Goal: Information Seeking & Learning: Check status

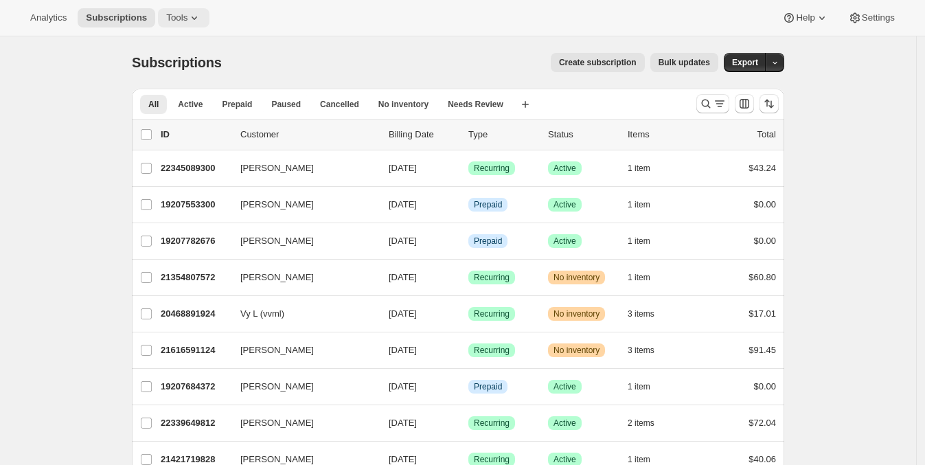
click at [187, 17] on icon at bounding box center [194, 18] width 14 height 14
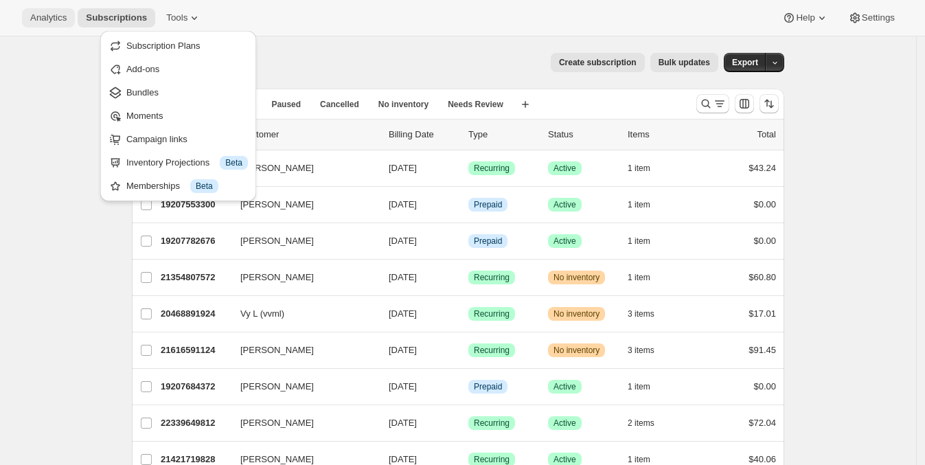
click at [58, 24] on button "Analytics" at bounding box center [48, 17] width 53 height 19
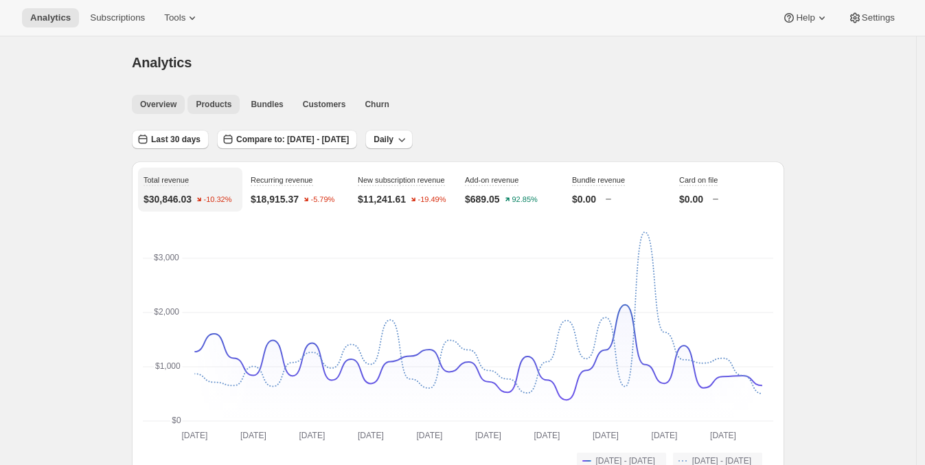
click at [202, 102] on span "Products" at bounding box center [214, 104] width 36 height 11
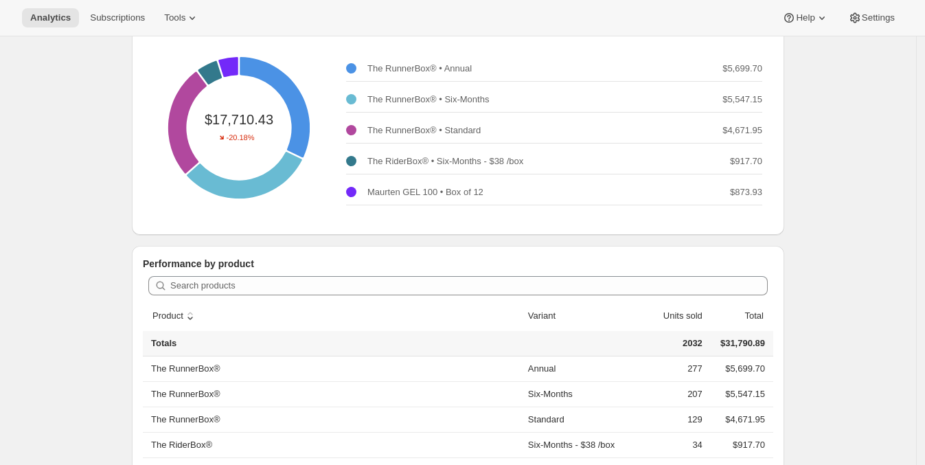
scroll to position [171, 0]
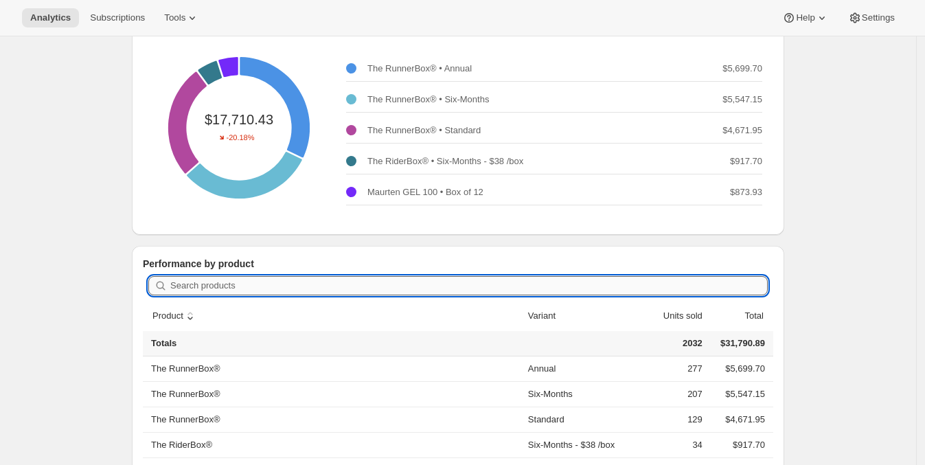
click at [222, 281] on input "Search products" at bounding box center [468, 285] width 597 height 19
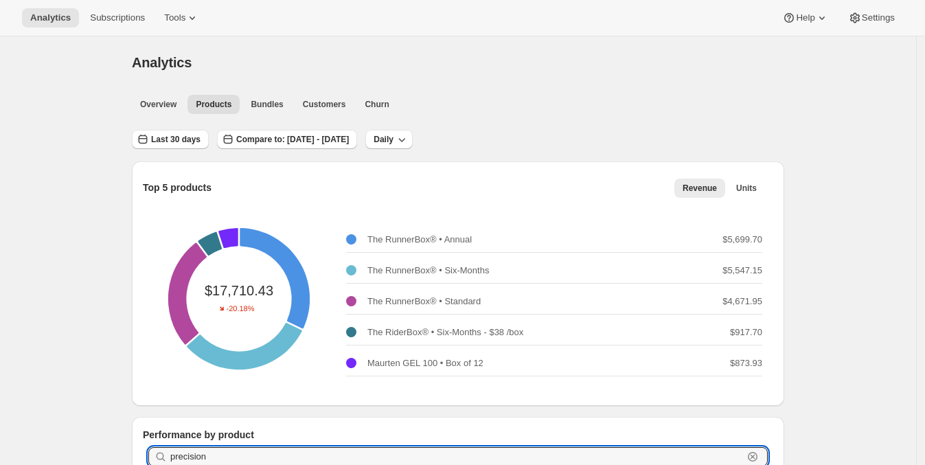
scroll to position [0, 0]
type input "precision"
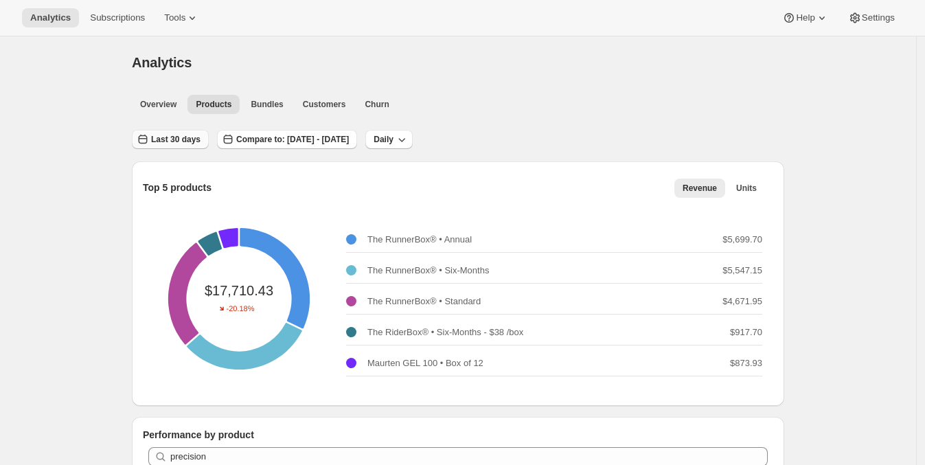
click at [192, 136] on span "Last 30 days" at bounding box center [175, 139] width 49 height 11
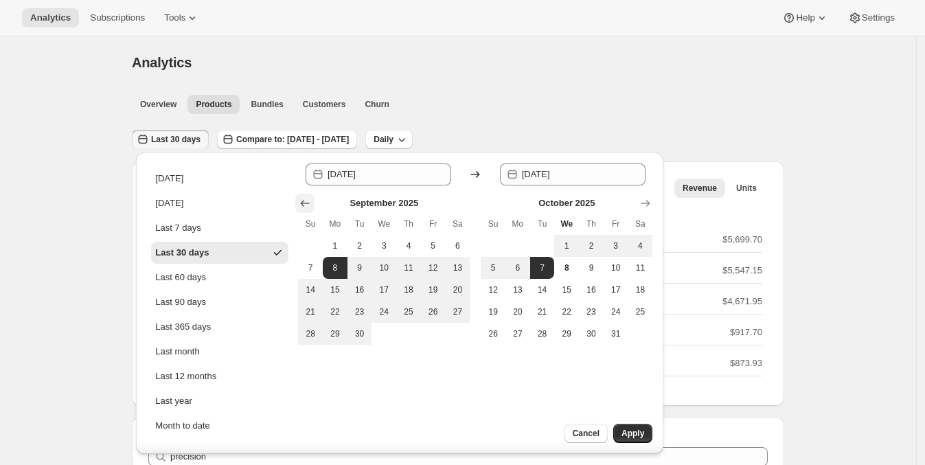
click at [305, 204] on icon "Show previous month, August 2025" at bounding box center [305, 203] width 14 height 14
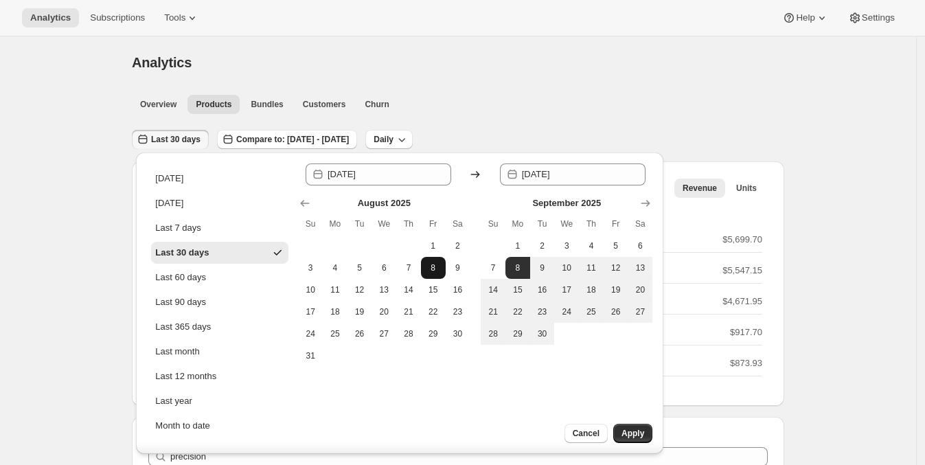
click at [429, 266] on span "8" at bounding box center [433, 267] width 14 height 11
type input "[DATE]"
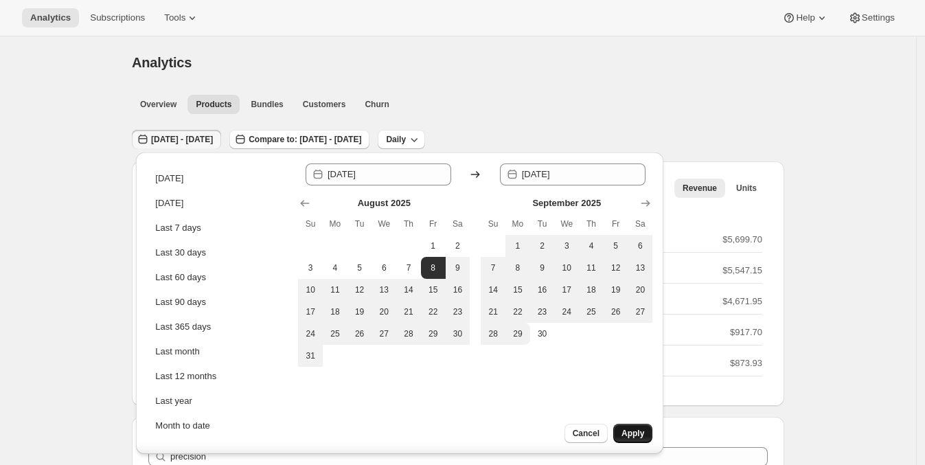
click at [645, 439] on button "Apply" at bounding box center [632, 433] width 39 height 19
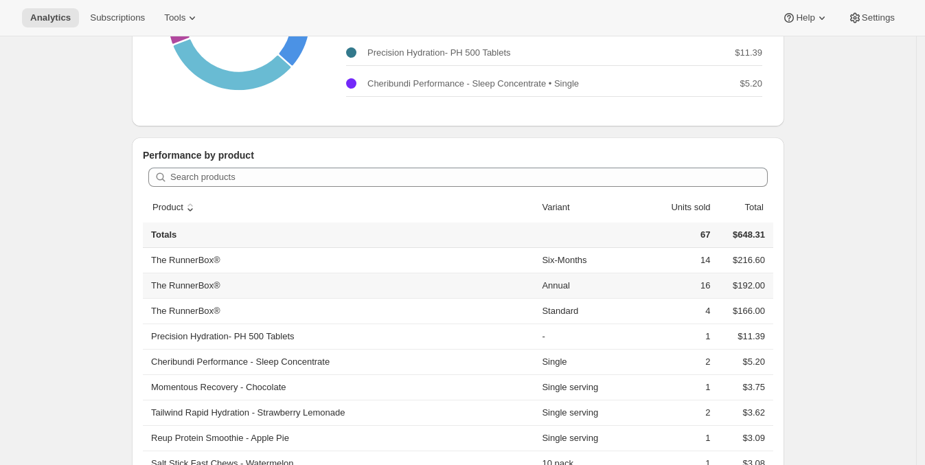
scroll to position [85, 0]
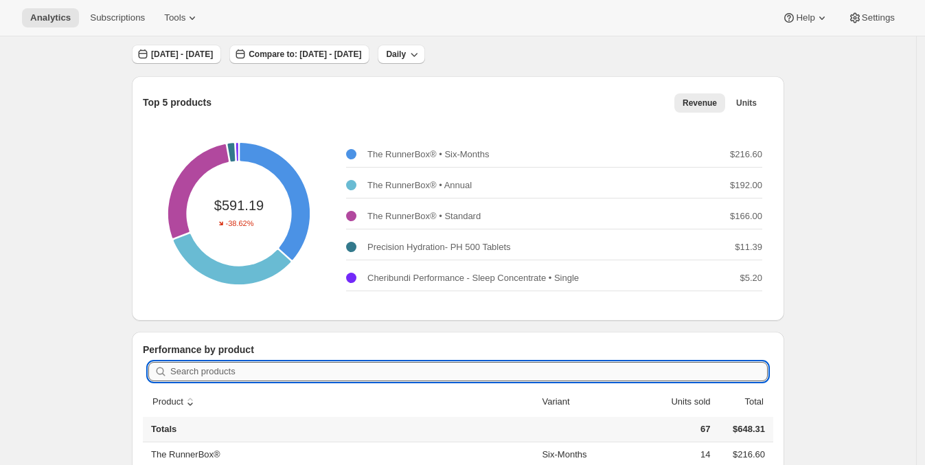
click at [280, 367] on input "Search products" at bounding box center [468, 371] width 597 height 19
type input "precision"
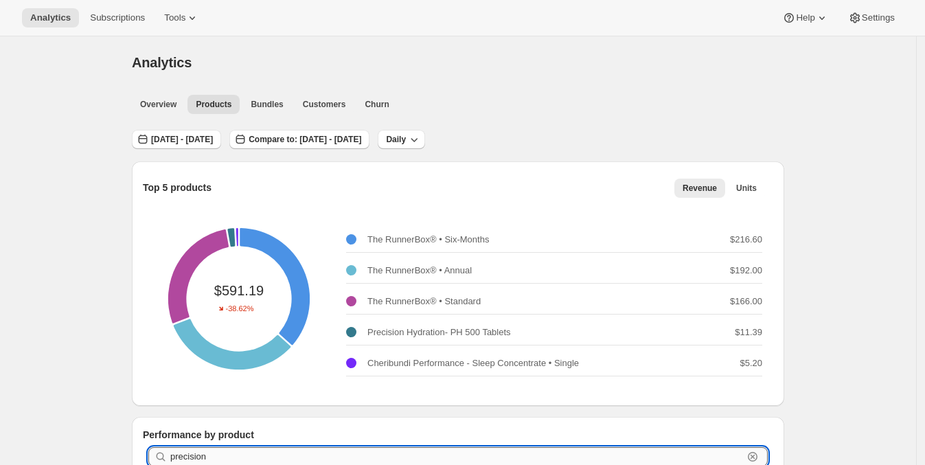
scroll to position [0, 0]
click at [212, 140] on span "[DATE] - [DATE]" at bounding box center [182, 139] width 62 height 11
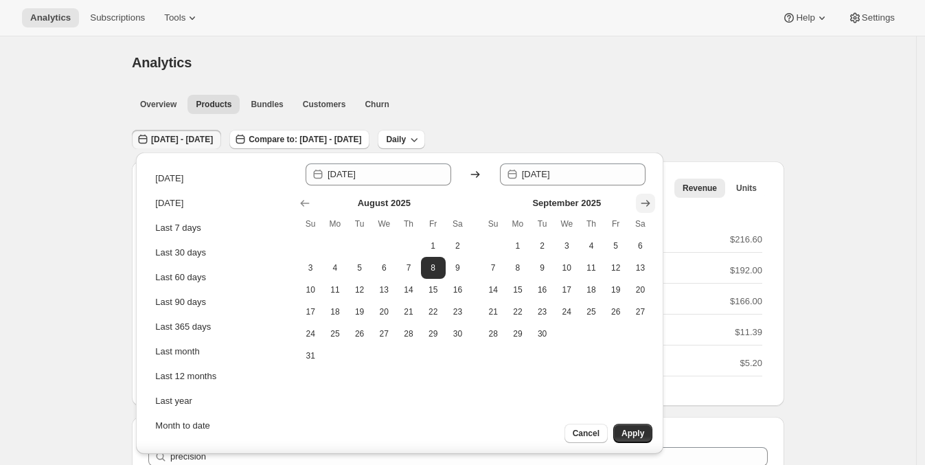
click at [643, 200] on icon "Show next month, October 2025" at bounding box center [645, 203] width 14 height 14
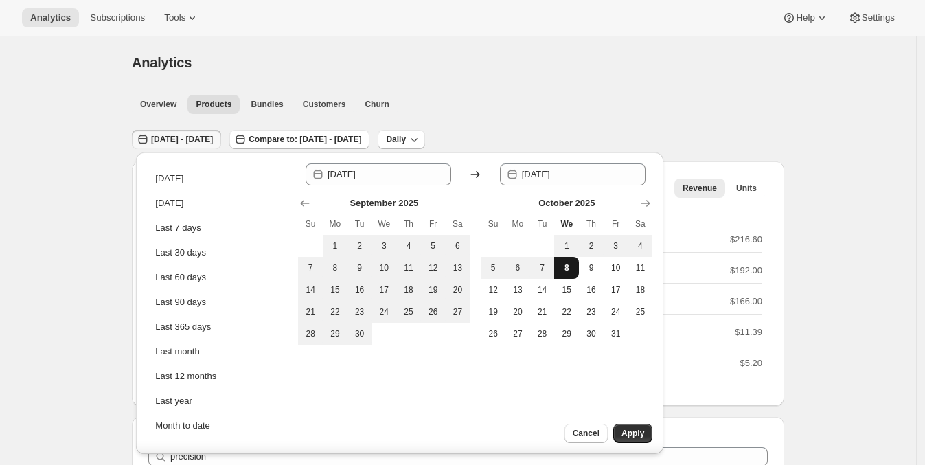
click at [564, 267] on span "8" at bounding box center [566, 267] width 14 height 11
type input "[DATE]"
click at [640, 426] on button "Apply" at bounding box center [632, 433] width 39 height 19
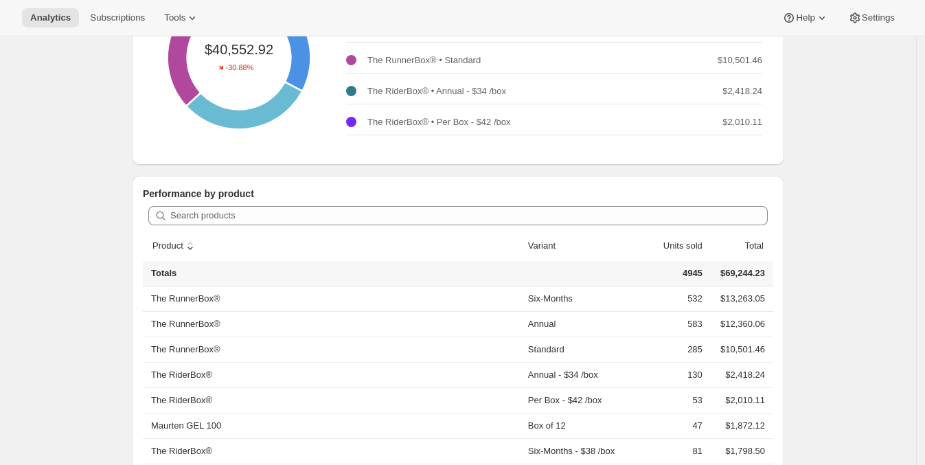
scroll to position [257, 0]
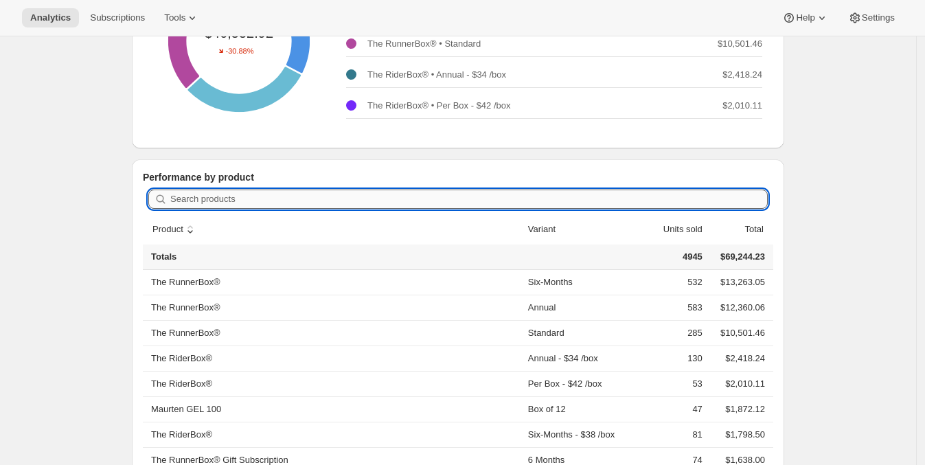
click at [244, 202] on input "Search products" at bounding box center [468, 198] width 597 height 19
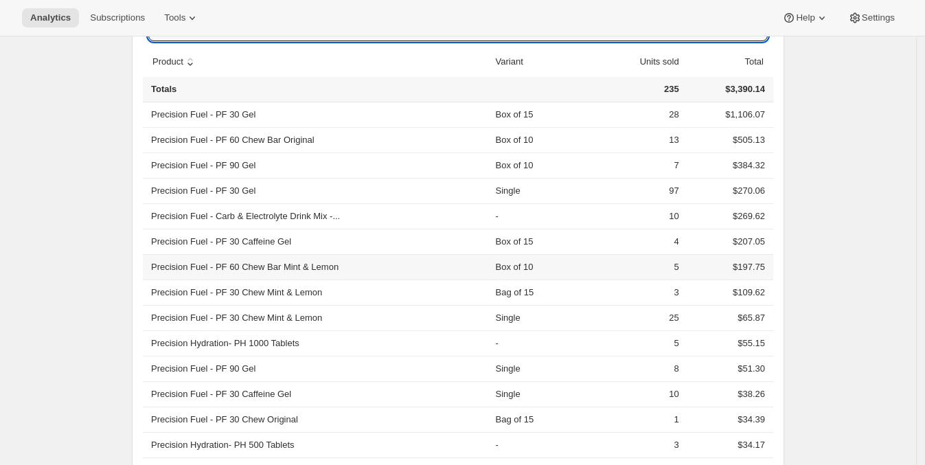
scroll to position [402, 0]
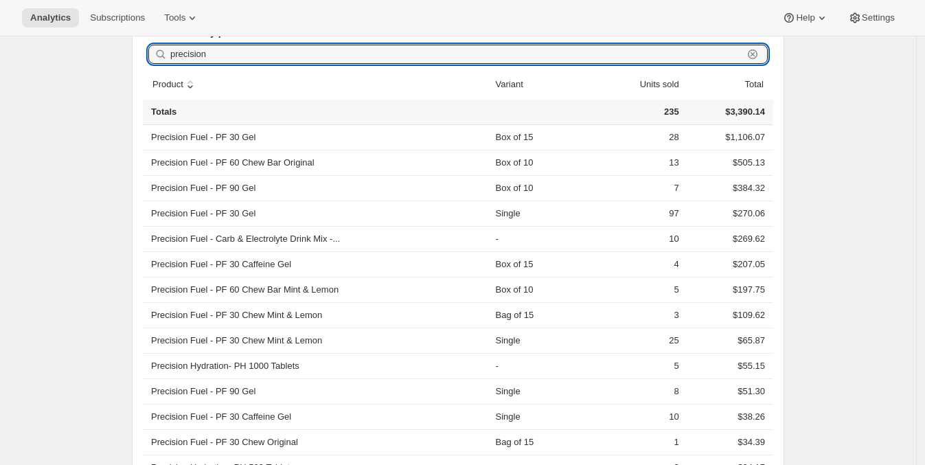
type input "precision"
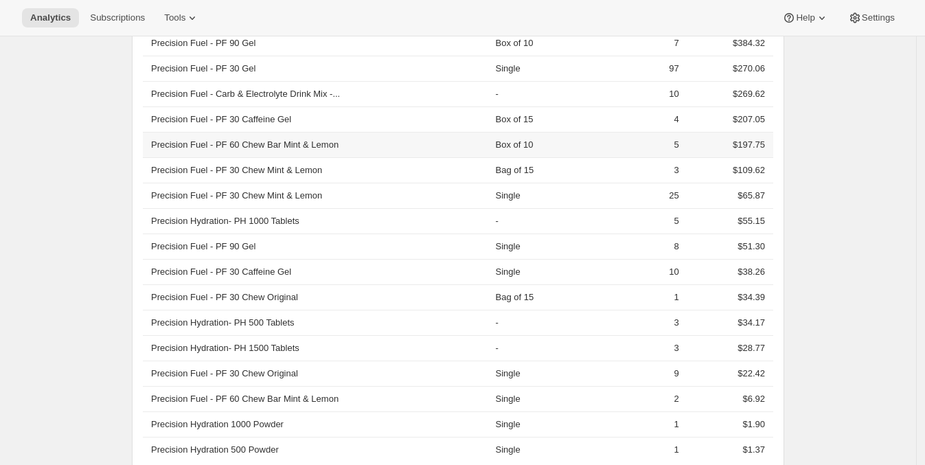
scroll to position [574, 0]
